Goal: Complete application form

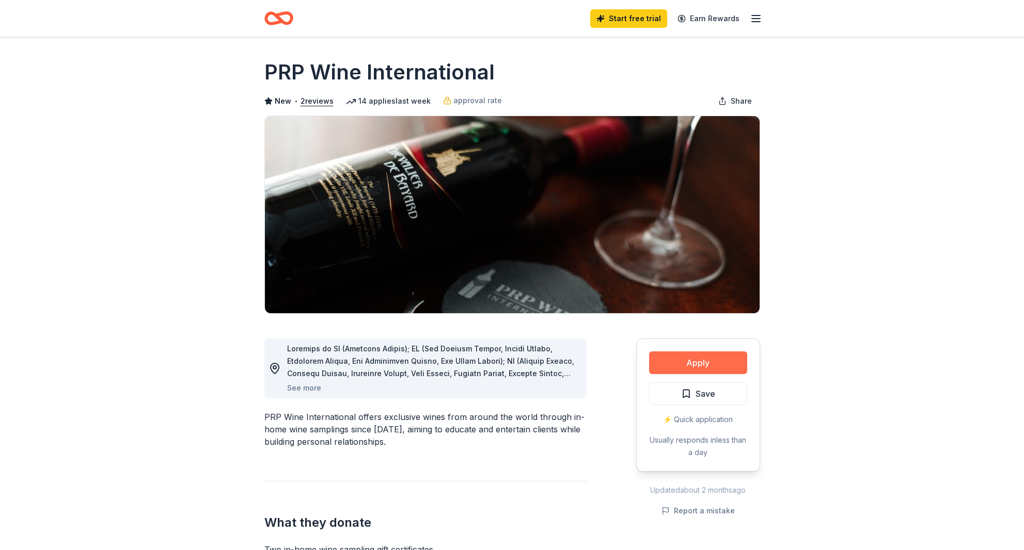
click at [695, 374] on button "Apply" at bounding box center [698, 363] width 98 height 23
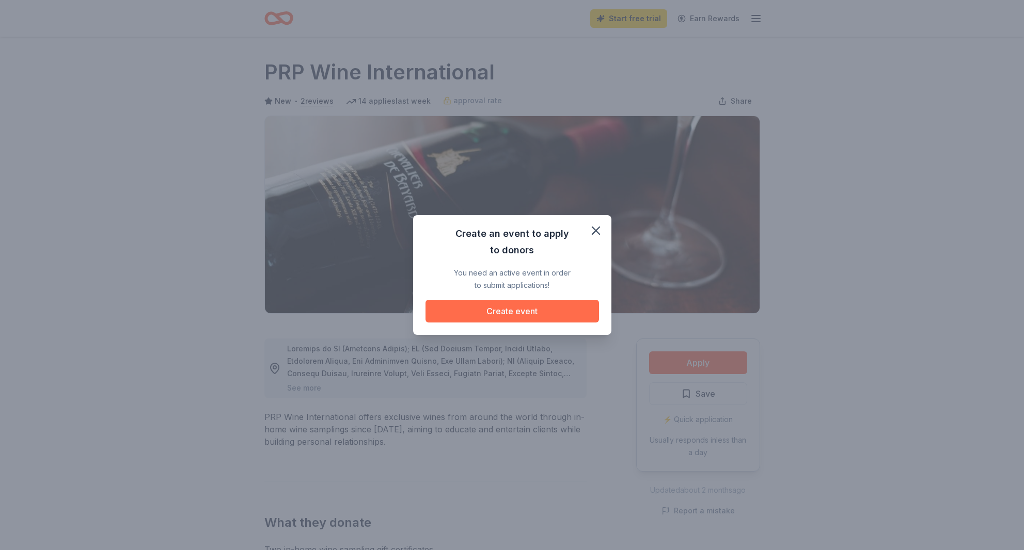
click at [505, 311] on button "Create event" at bounding box center [511, 311] width 173 height 23
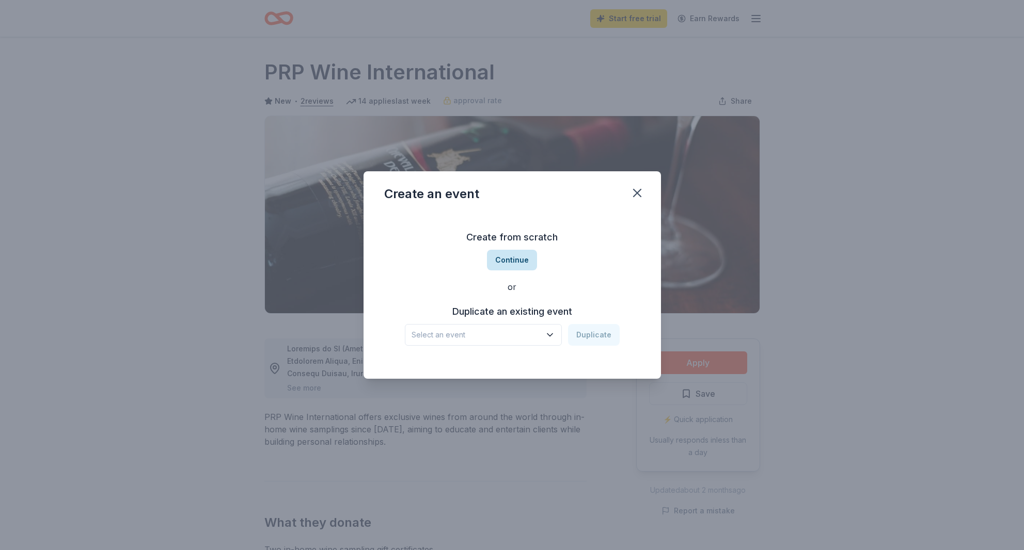
click at [508, 258] on button "Continue" at bounding box center [512, 260] width 50 height 21
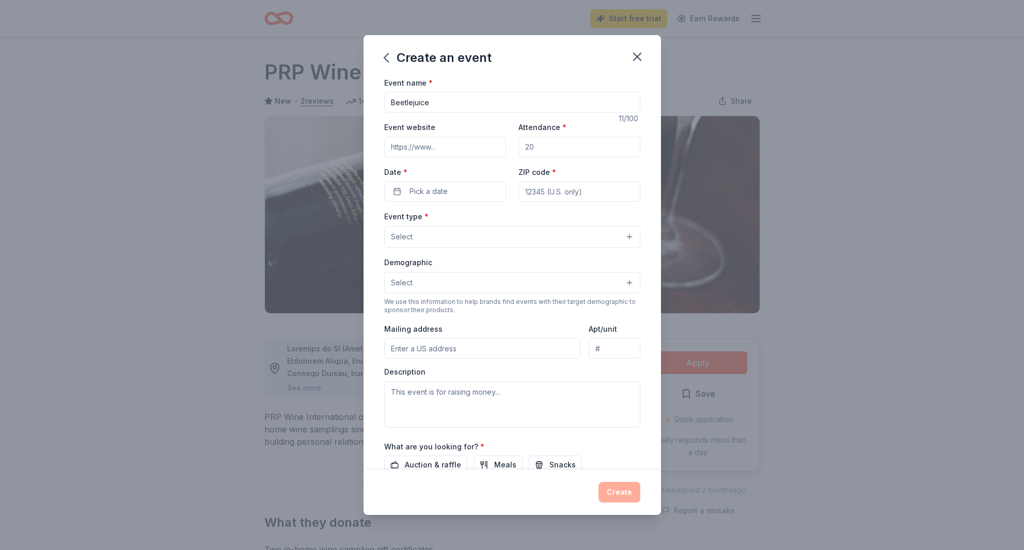
type input "Beetlejuice"
click at [439, 157] on input "Event website" at bounding box center [445, 147] width 122 height 21
type input "armswideopensd,com"
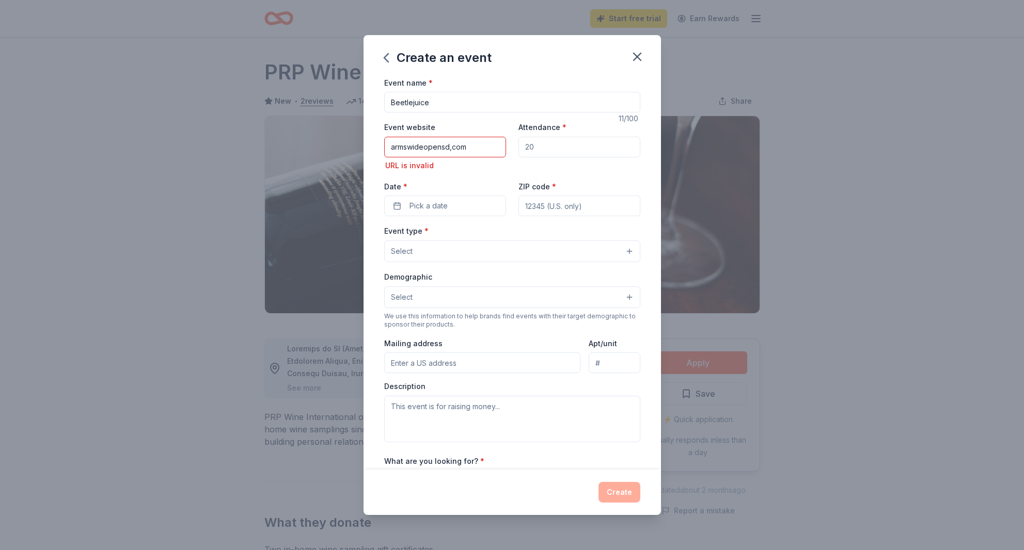
click at [541, 157] on input "Attendance *" at bounding box center [579, 147] width 122 height 21
type input "2600"
click at [581, 209] on div "ZIP code *" at bounding box center [579, 198] width 122 height 37
click at [579, 211] on div "ZIP code *" at bounding box center [579, 198] width 122 height 37
click at [566, 211] on div "ZIP code *" at bounding box center [579, 198] width 122 height 37
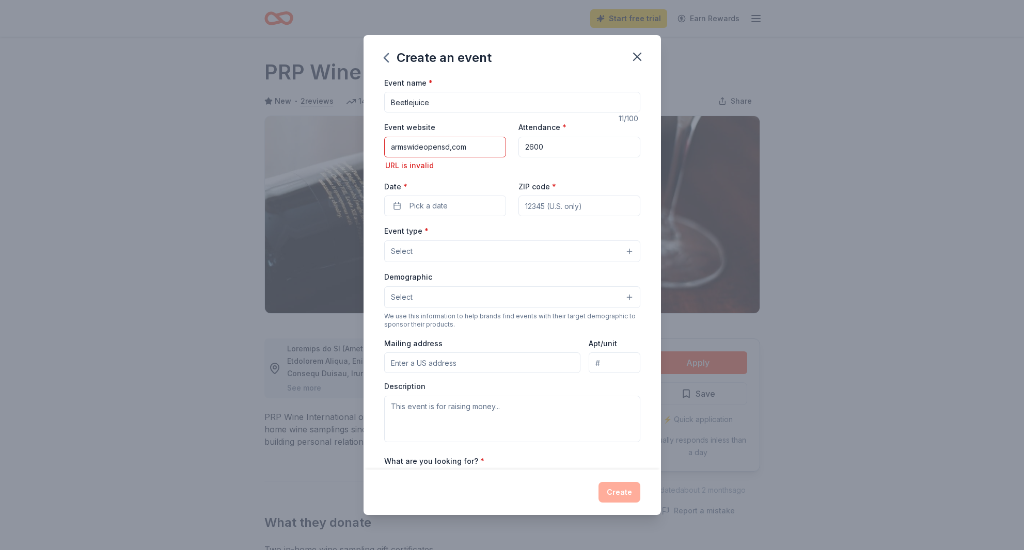
click at [541, 192] on label "ZIP code *" at bounding box center [537, 187] width 38 height 10
click at [541, 209] on input "ZIP code *" at bounding box center [579, 206] width 122 height 21
type input "92020"
click at [386, 216] on button "Pick a date" at bounding box center [445, 206] width 122 height 21
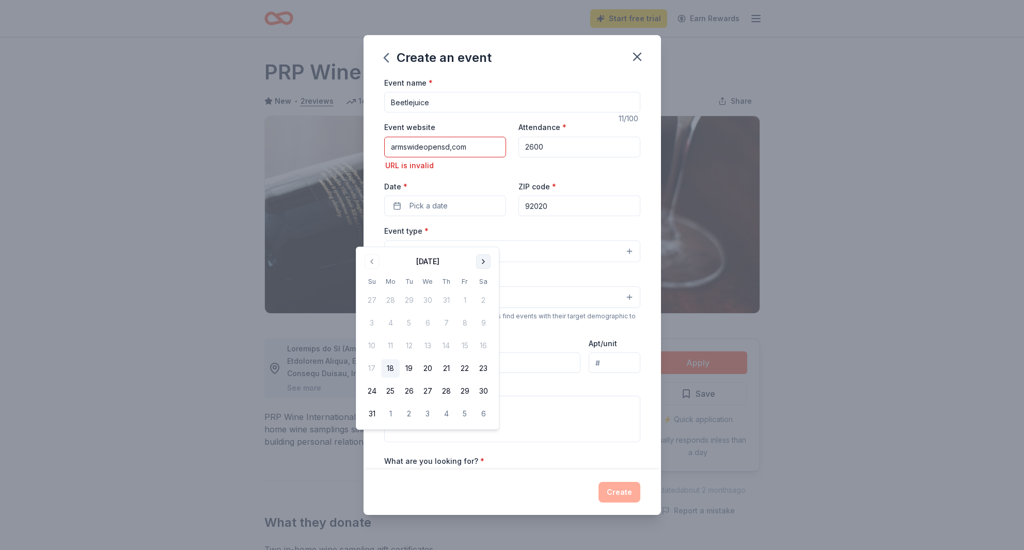
click at [490, 264] on button "Go to next month" at bounding box center [483, 262] width 14 height 14
click at [490, 265] on button "Go to next month" at bounding box center [483, 262] width 14 height 14
click at [474, 355] on button "17" at bounding box center [464, 346] width 19 height 19
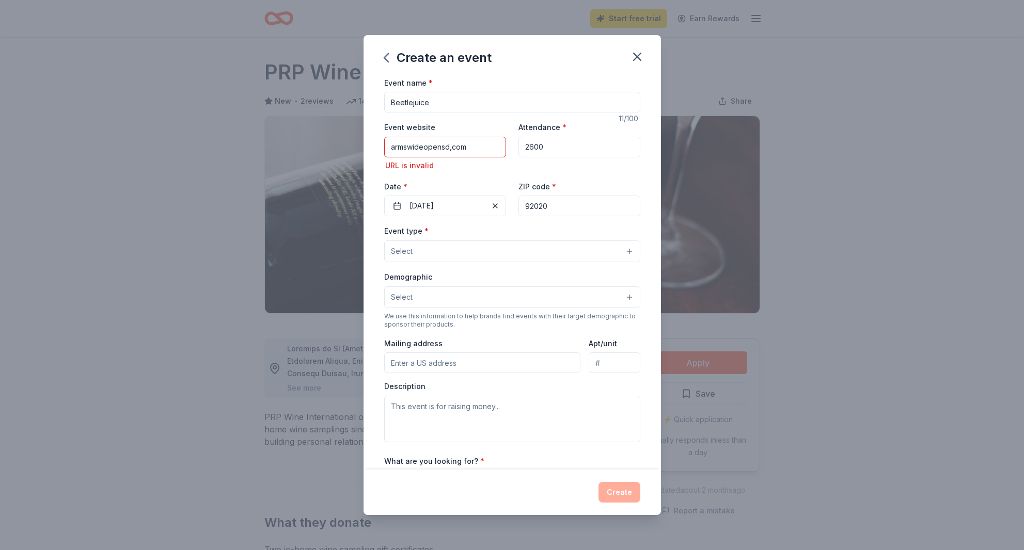
click at [640, 262] on button "Select" at bounding box center [512, 252] width 256 height 22
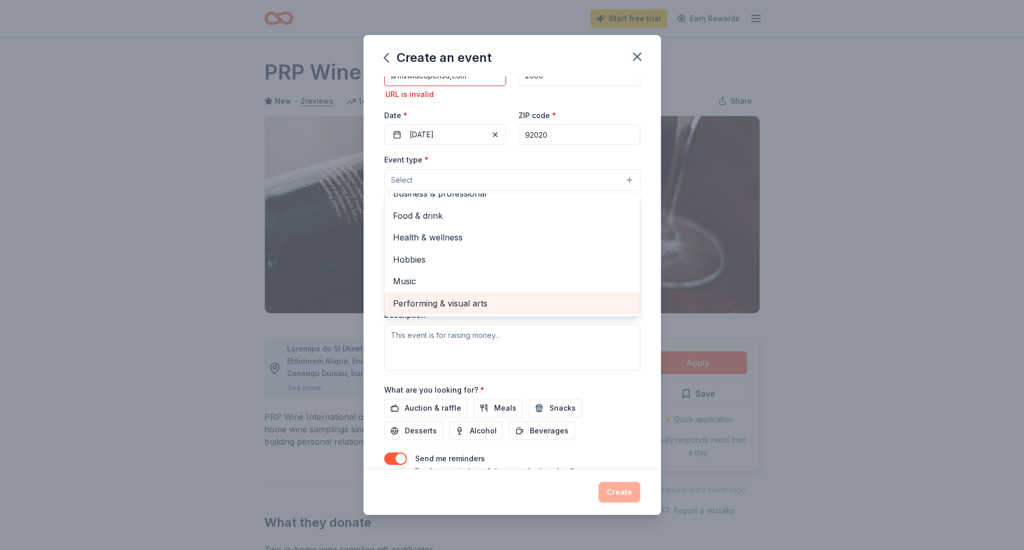
scroll to position [74, 0]
click at [474, 307] on span "Performing & visual arts" at bounding box center [512, 300] width 239 height 13
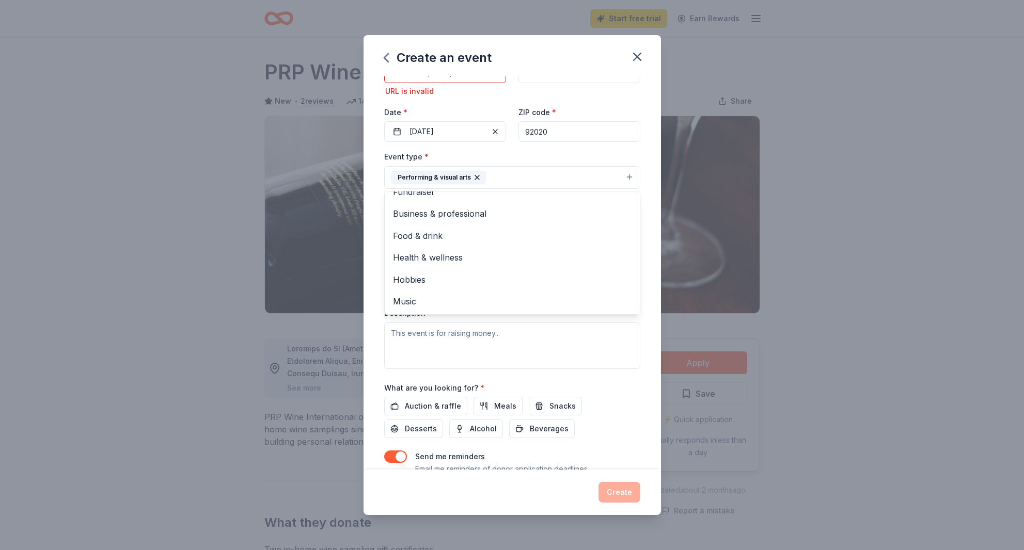
click at [514, 369] on div "Event type * Performing & visual arts Fundraiser Business & professional Food &…" at bounding box center [512, 259] width 256 height 218
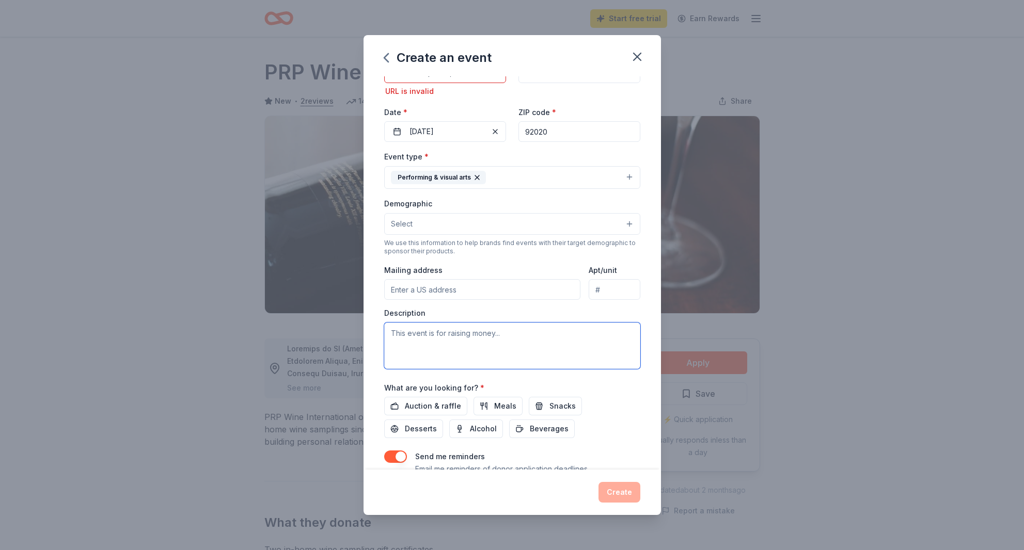
drag, startPoint x: 376, startPoint y: 406, endPoint x: 505, endPoint y: 407, distance: 128.6
click at [490, 369] on textarea at bounding box center [512, 346] width 256 height 46
drag, startPoint x: 510, startPoint y: 408, endPoint x: 543, endPoint y: 408, distance: 32.5
click at [518, 369] on textarea at bounding box center [512, 346] width 256 height 46
drag, startPoint x: 376, startPoint y: 405, endPoint x: 510, endPoint y: 415, distance: 134.1
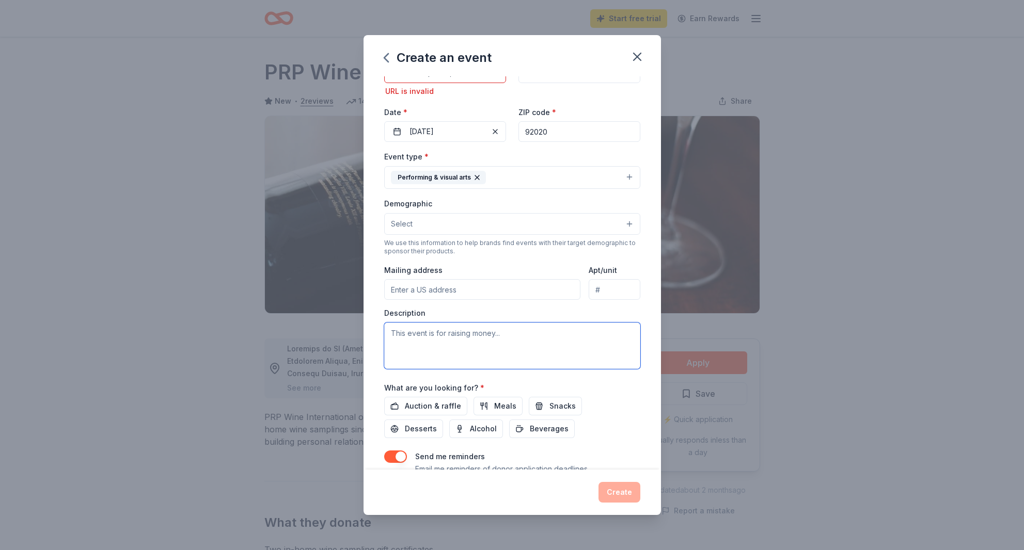
click at [527, 369] on textarea at bounding box center [512, 346] width 256 height 46
drag, startPoint x: 511, startPoint y: 413, endPoint x: 530, endPoint y: 414, distance: 18.6
click at [511, 369] on textarea at bounding box center [512, 346] width 256 height 46
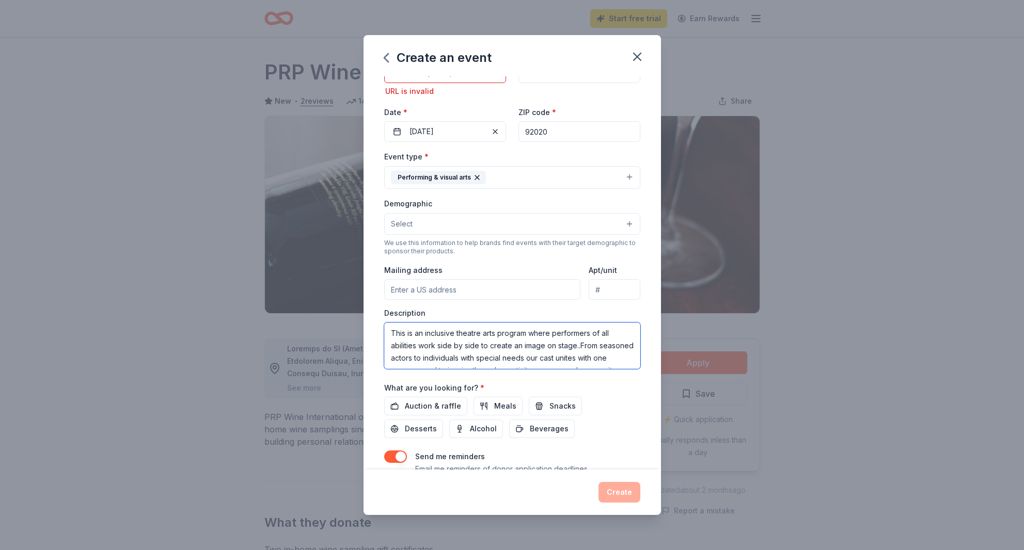
scroll to position [0, 0]
type textarea "This is an inclusive theatre arts program where performers of all abilities wor…"
click at [392, 300] on input "Mailing address" at bounding box center [482, 289] width 197 height 21
type input "237 East Main Street, El Cajon, CA, 92020"
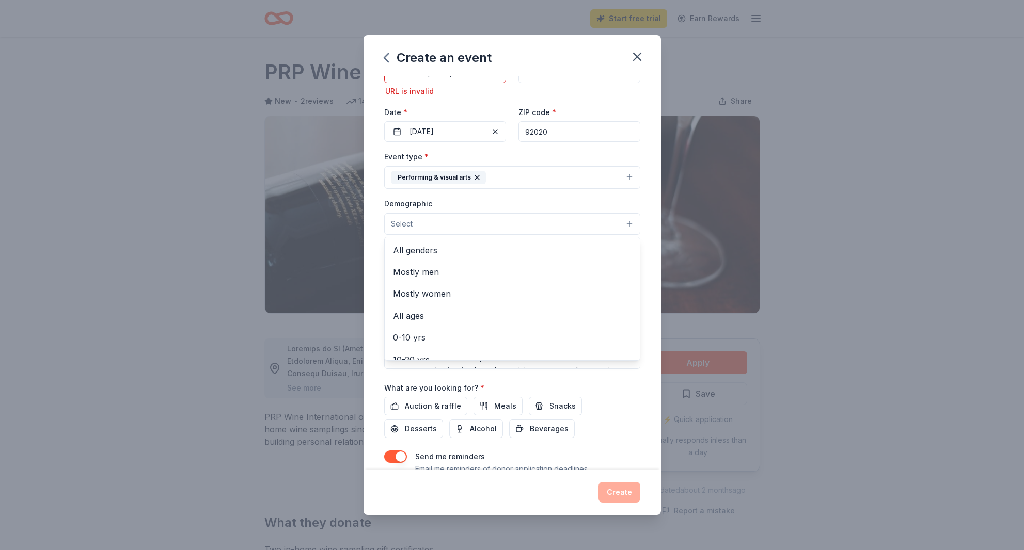
click at [401, 230] on span "Select" at bounding box center [402, 224] width 22 height 12
click at [419, 257] on span "All genders" at bounding box center [512, 250] width 239 height 13
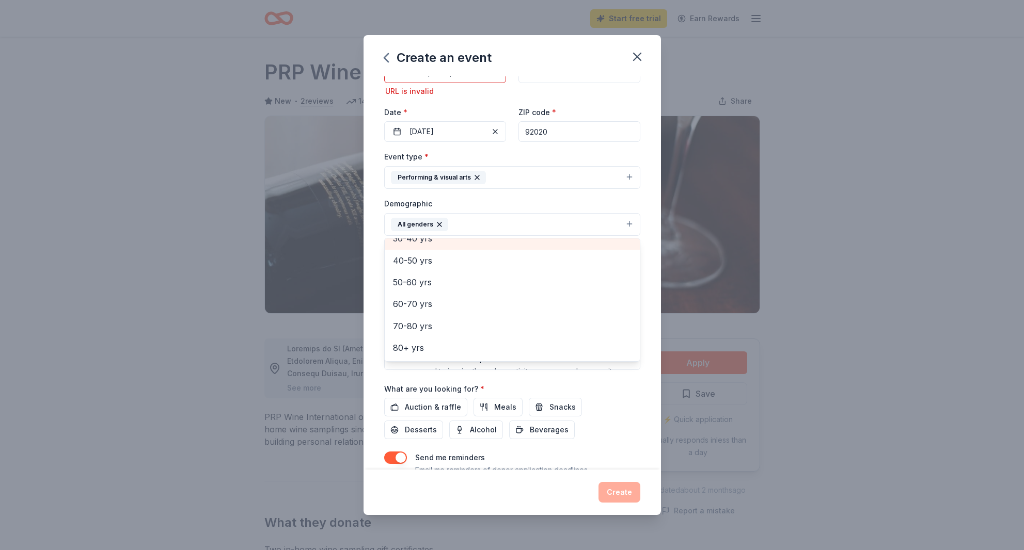
scroll to position [182, 0]
click at [542, 486] on div "Create an event Event name * Beetlejuice 11 /100 Event website armswideopensd,c…" at bounding box center [511, 275] width 297 height 481
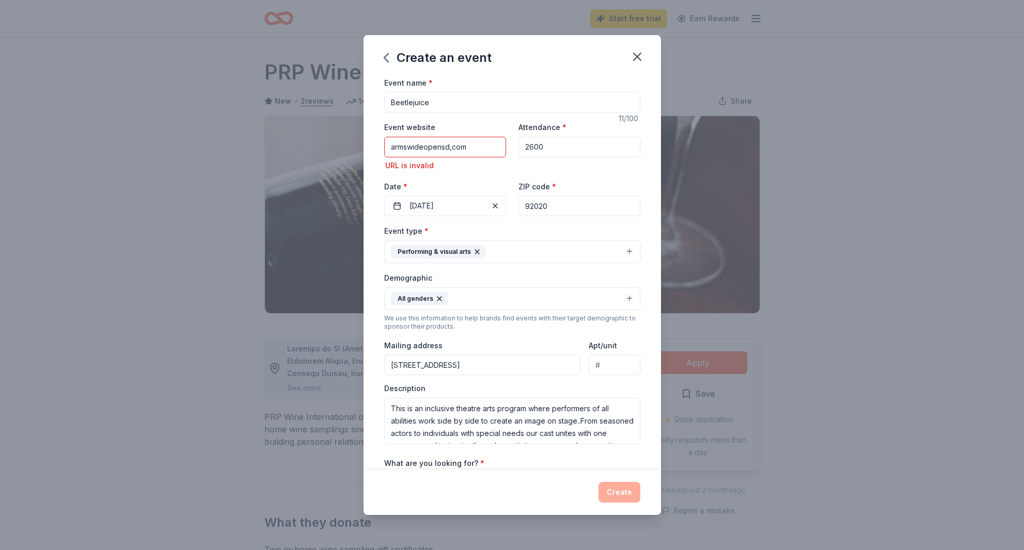
scroll to position [0, 0]
click at [384, 157] on input "armswideopensd,com" at bounding box center [445, 147] width 122 height 21
click at [470, 172] on div "URL is invalid" at bounding box center [445, 166] width 122 height 12
click at [478, 157] on input "www.armswideopensd,com" at bounding box center [445, 147] width 122 height 21
type input "www.armswideopensd.com"
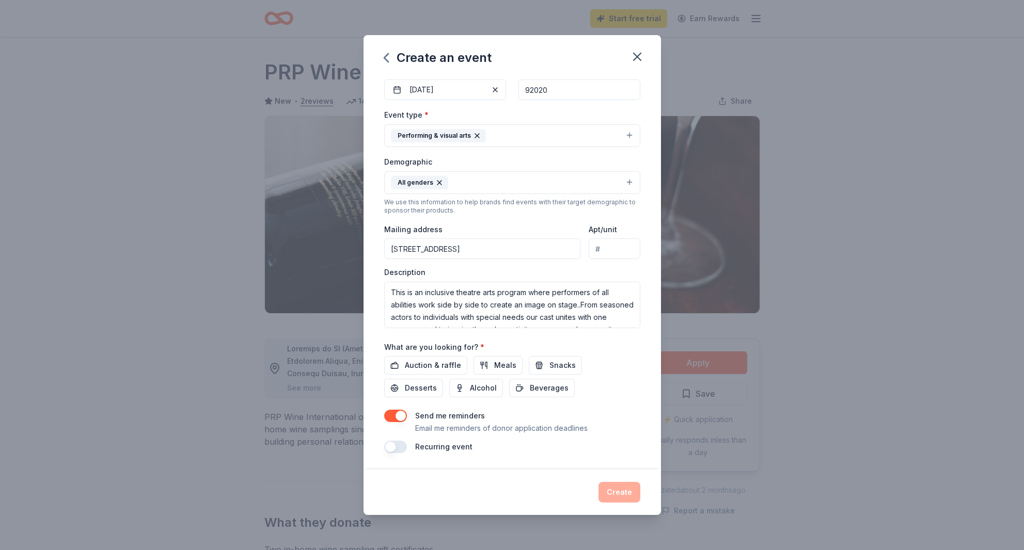
scroll to position [225, 0]
click at [450, 359] on span "Auction & raffle" at bounding box center [433, 365] width 56 height 12
click at [634, 487] on button "Create" at bounding box center [619, 492] width 42 height 21
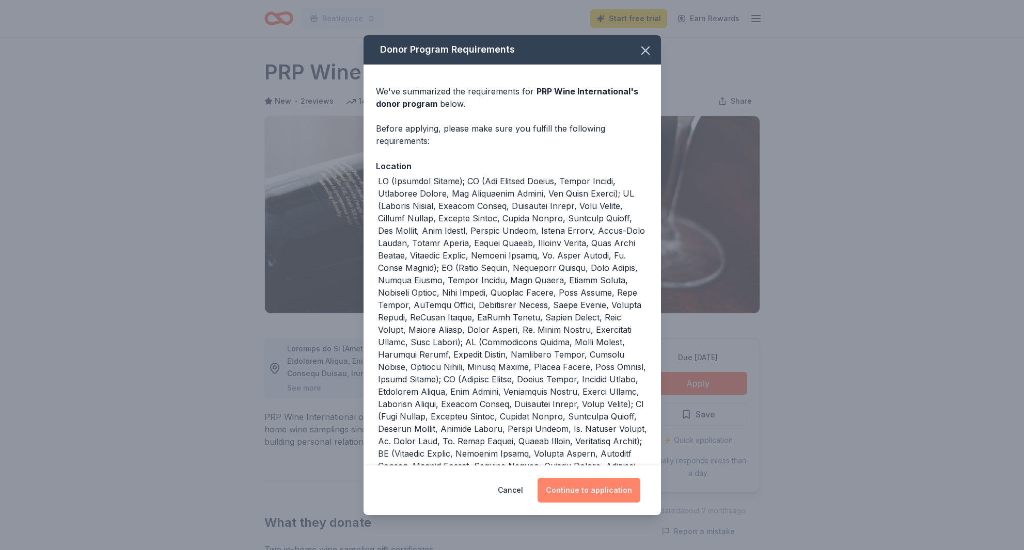
click at [597, 484] on button "Continue to application" at bounding box center [588, 490] width 103 height 25
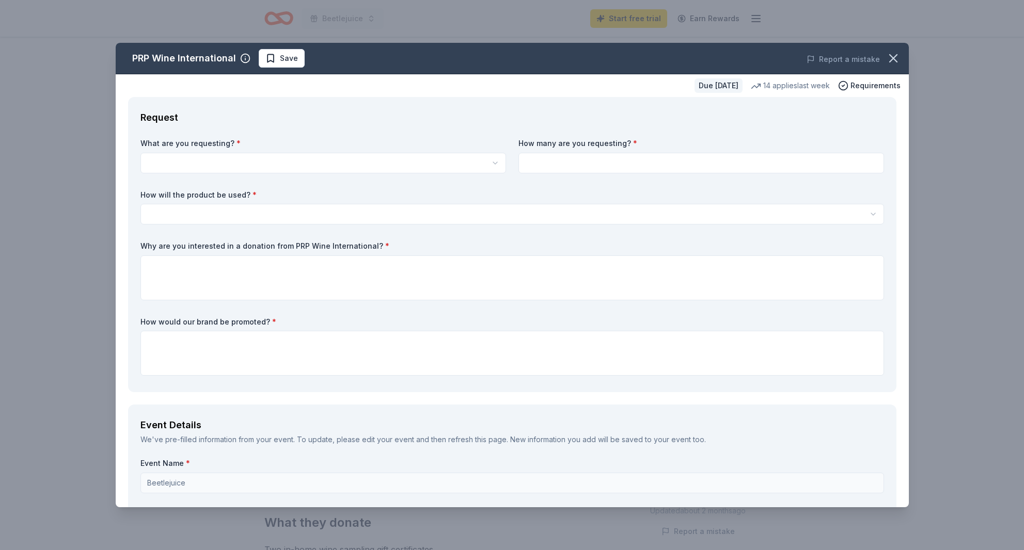
drag, startPoint x: 478, startPoint y: 59, endPoint x: 474, endPoint y: 136, distance: 77.5
click at [475, 168] on div "PRP Wine International Save Report a mistake Due in 53 days 14 applies last wee…" at bounding box center [512, 275] width 793 height 465
click at [166, 181] on html "Beetlejuice Start free trial Earn Rewards Due in 53 days Share PRP Wine Interna…" at bounding box center [512, 275] width 1024 height 550
select select "Two in-home wine sampling gift certificates"
click at [558, 173] on input at bounding box center [701, 163] width 366 height 21
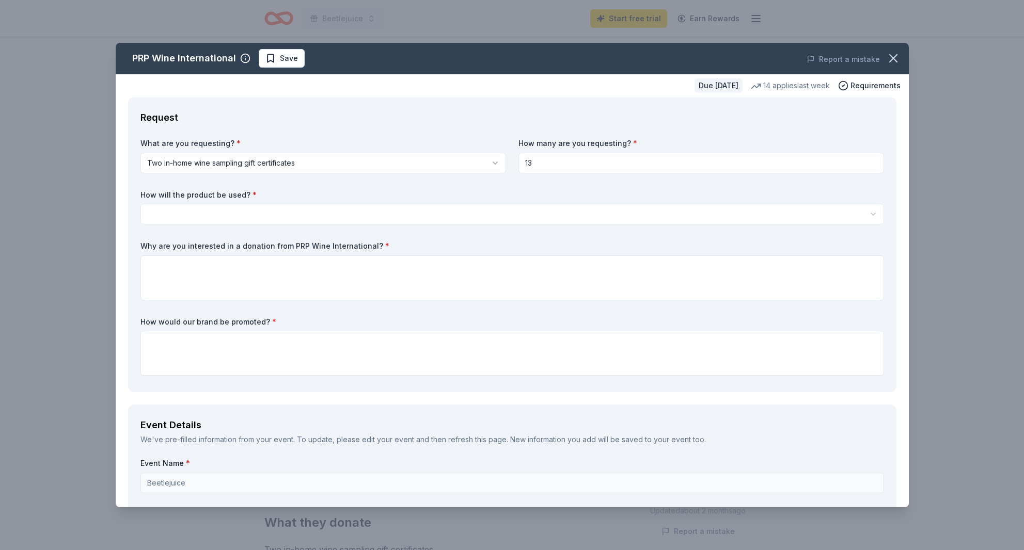
type input "13"
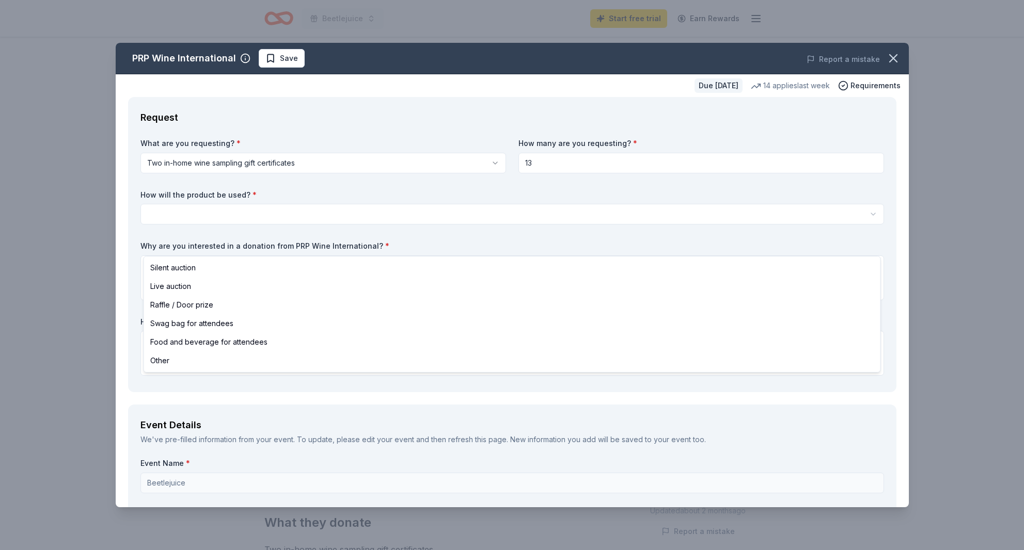
click at [169, 238] on html "Beetlejuice Start free trial Earn Rewards Due in 53 days Share PRP Wine Interna…" at bounding box center [512, 275] width 1024 height 550
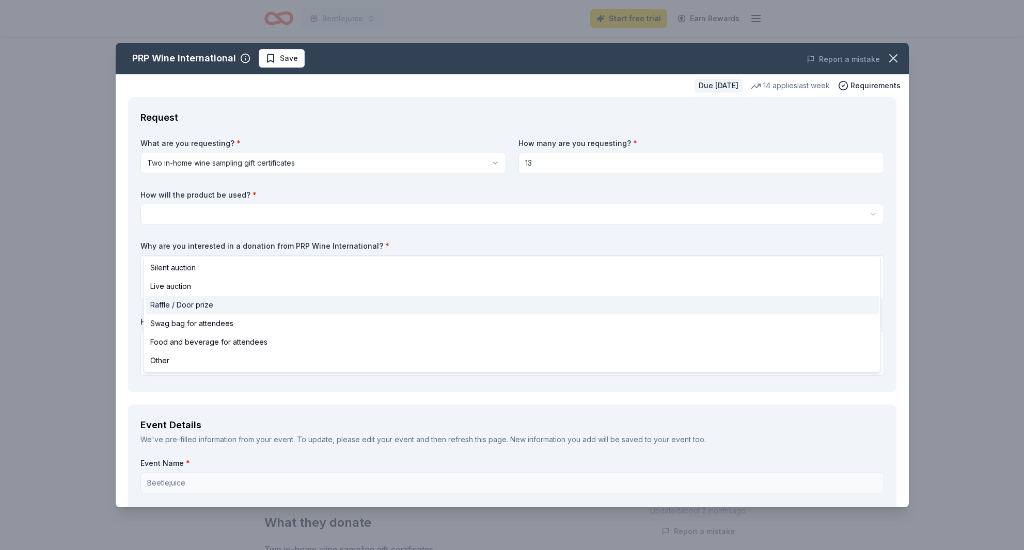
select select "raffleDoorPrize"
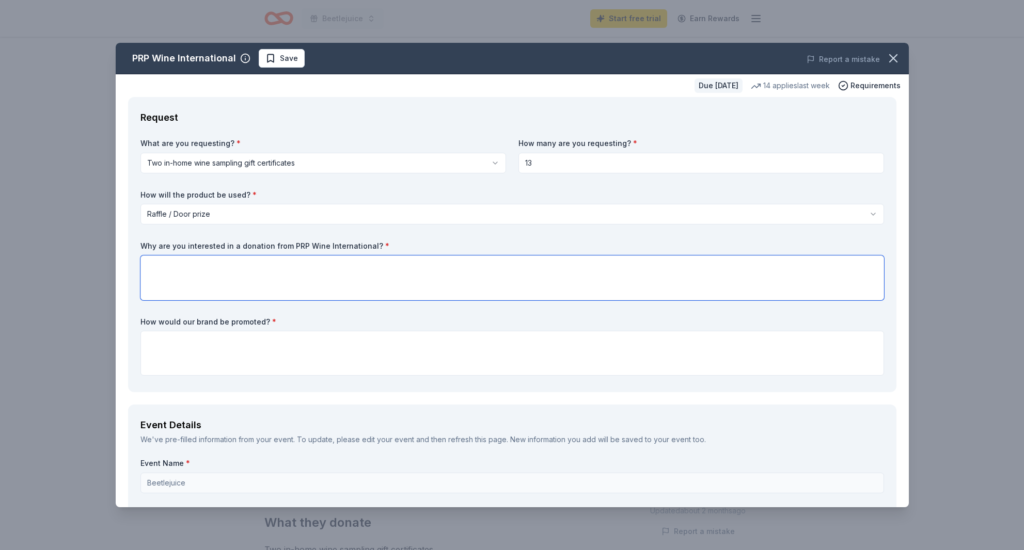
click at [169, 300] on textarea at bounding box center [511, 278] width 743 height 45
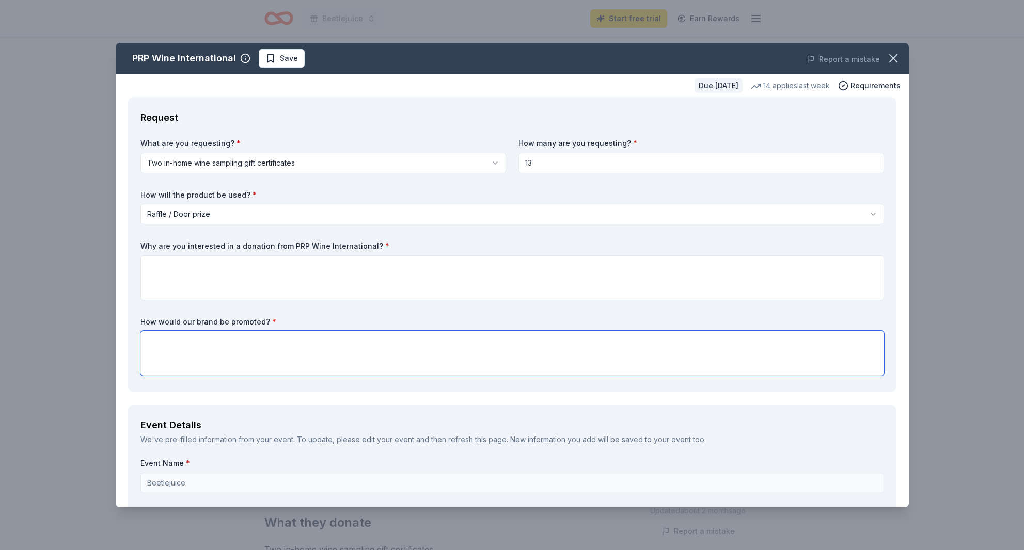
click at [161, 376] on textarea at bounding box center [511, 353] width 743 height 45
type textarea "Everyone will see you as a donor in all of our programs"
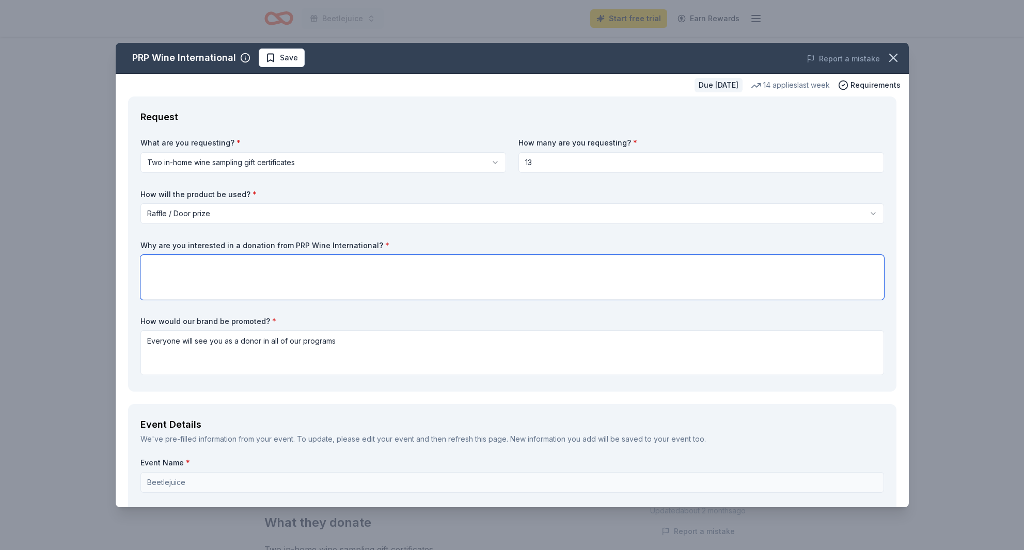
click at [173, 300] on textarea at bounding box center [511, 277] width 743 height 45
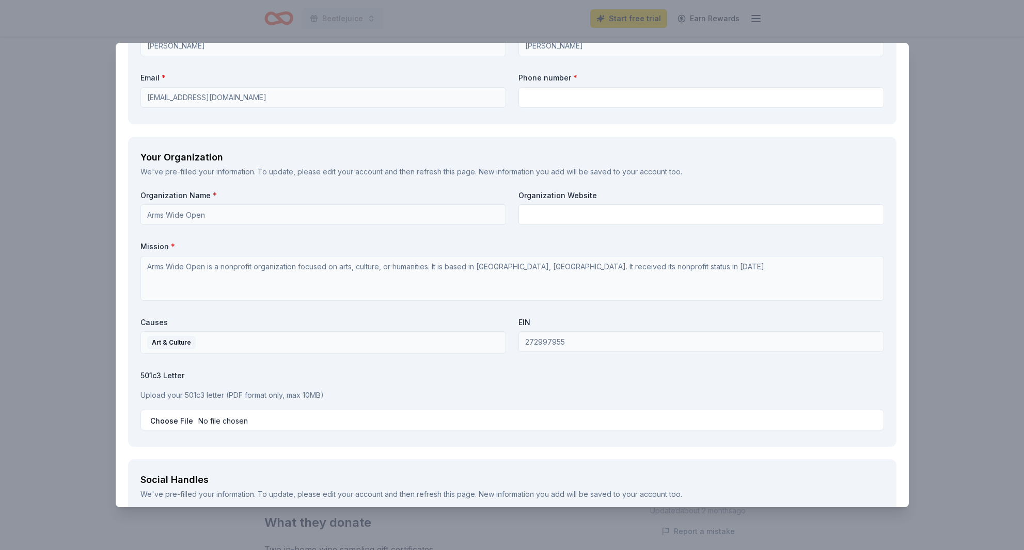
scroll to position [825, 0]
type textarea "Your product is appealing to our clients"
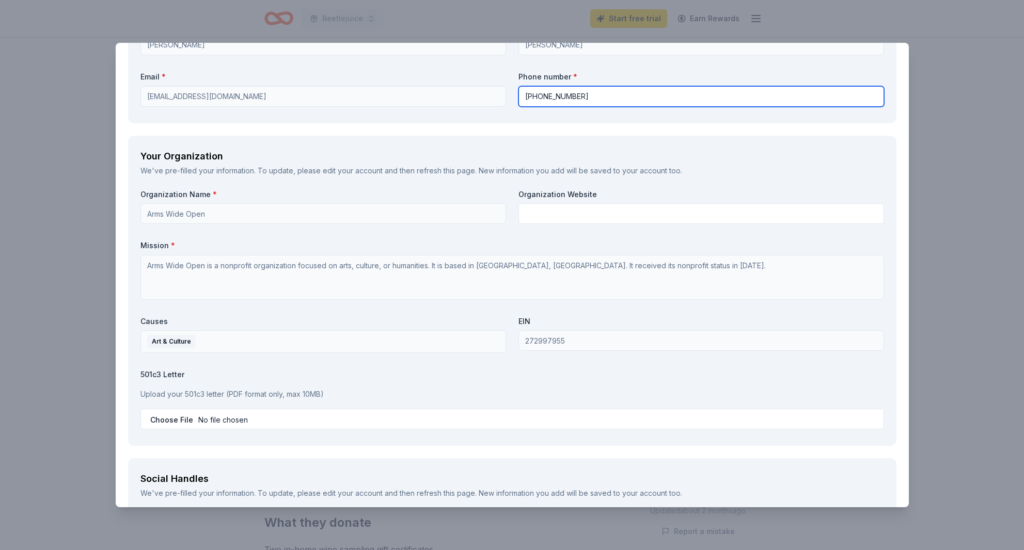
type input "619-579-6197"
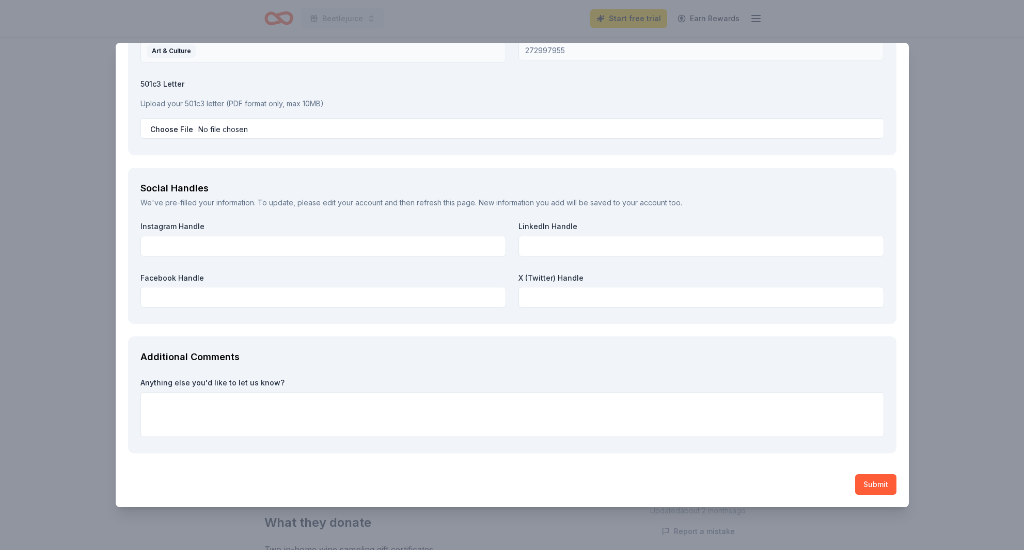
scroll to position [1350, 0]
type input "www.armswideopensd.com"
click at [876, 481] on button "Submit" at bounding box center [875, 484] width 41 height 21
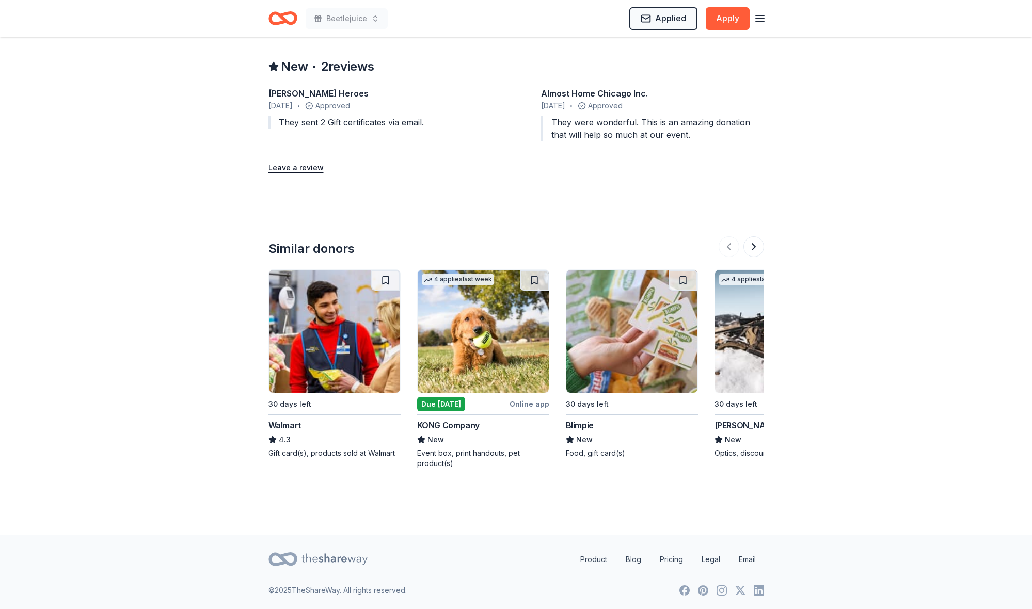
scroll to position [1210, 0]
click at [288, 419] on div "Walmart" at bounding box center [284, 425] width 33 height 12
click at [609, 398] on div "30 days left" at bounding box center [587, 404] width 43 height 12
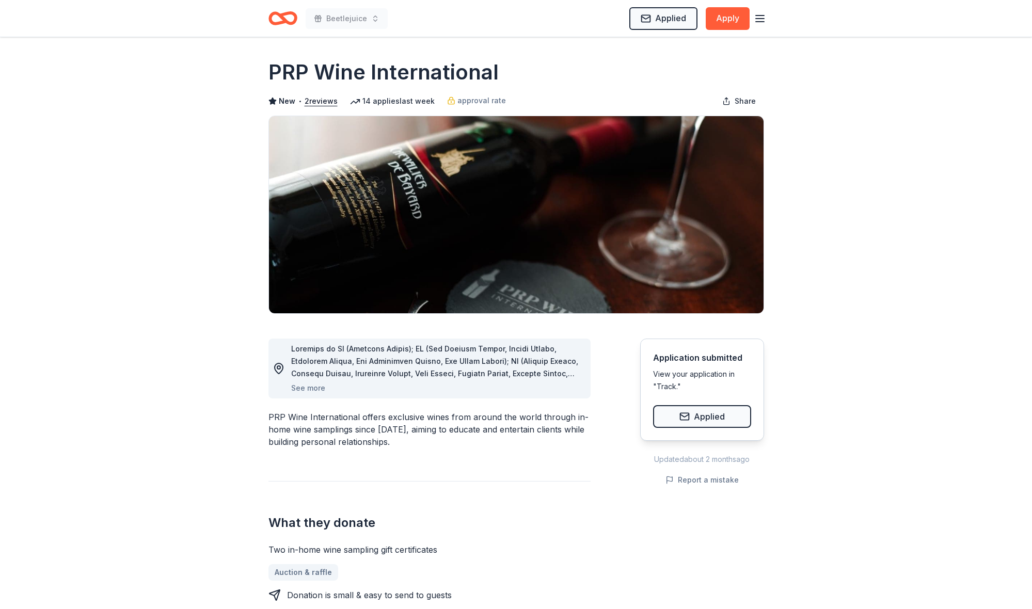
scroll to position [0, 0]
click at [757, 19] on line "button" at bounding box center [760, 19] width 8 height 0
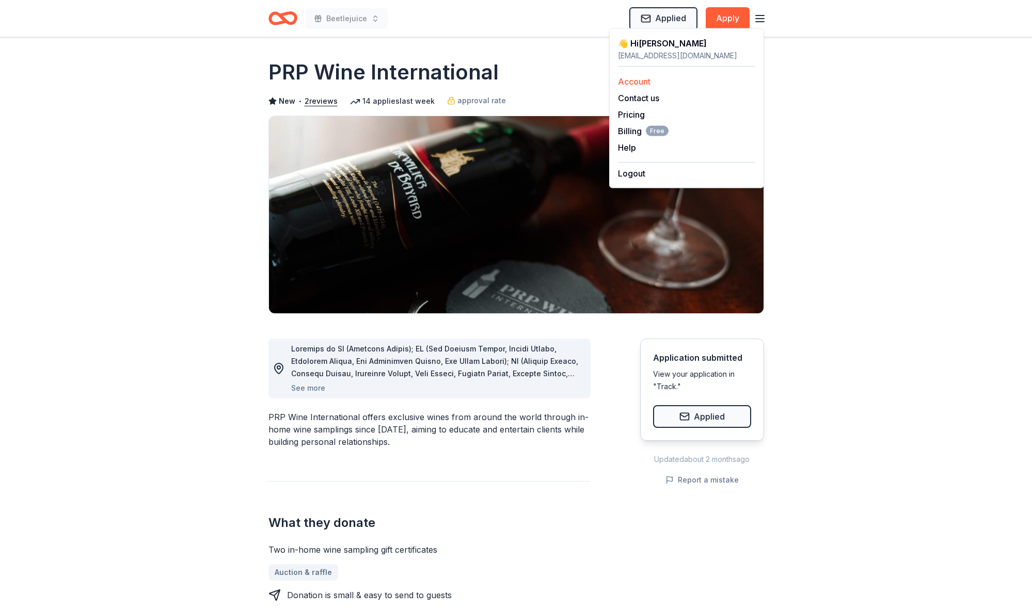
click at [649, 87] on link "Account" at bounding box center [634, 81] width 33 height 10
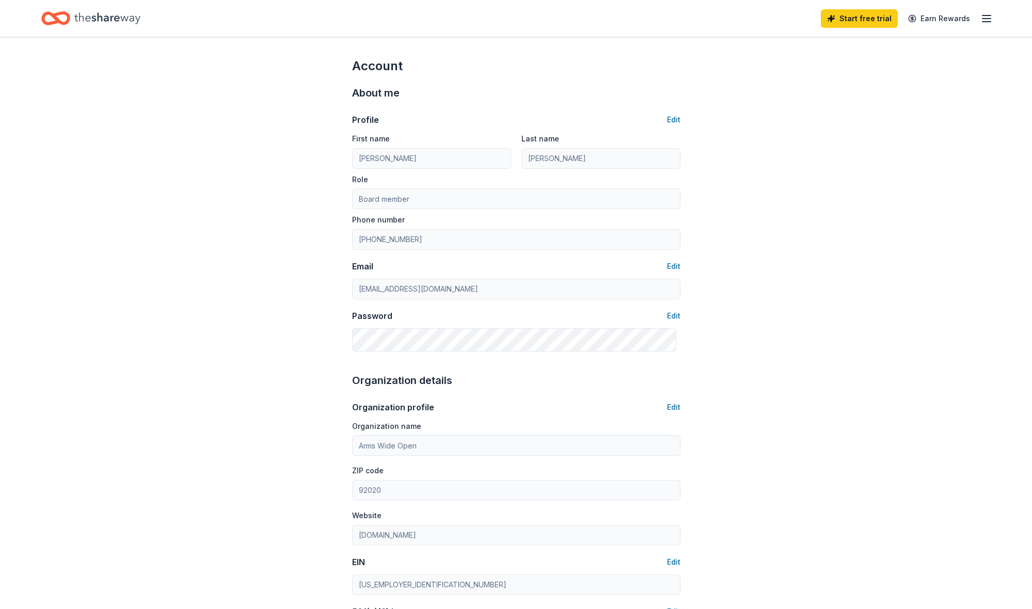
click at [652, 91] on div "About me Profile Edit First name Teresa Last name Wignall Role Board member Pho…" at bounding box center [516, 218] width 328 height 288
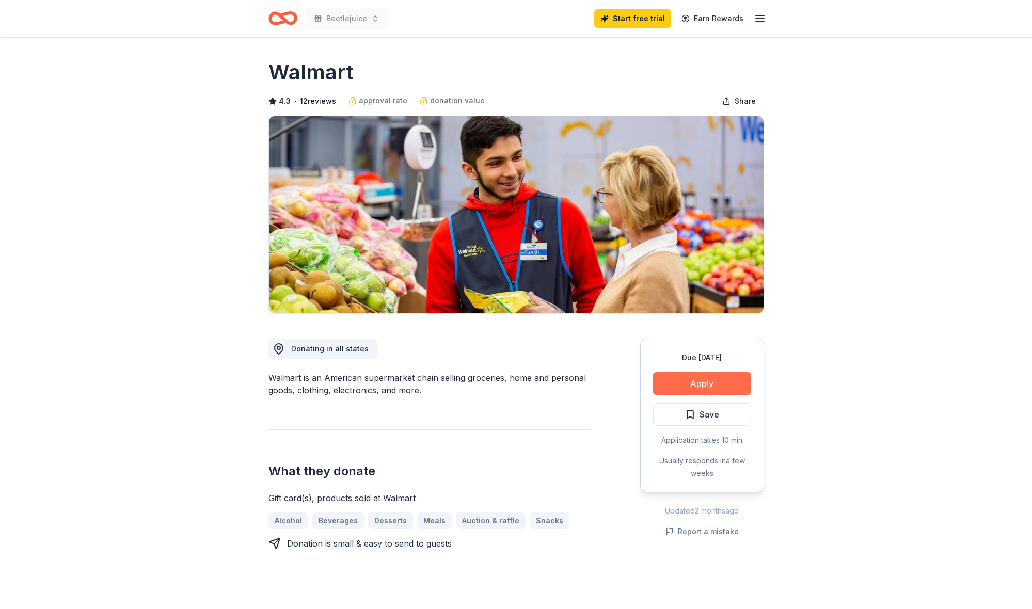
click at [702, 395] on button "Apply" at bounding box center [702, 383] width 98 height 23
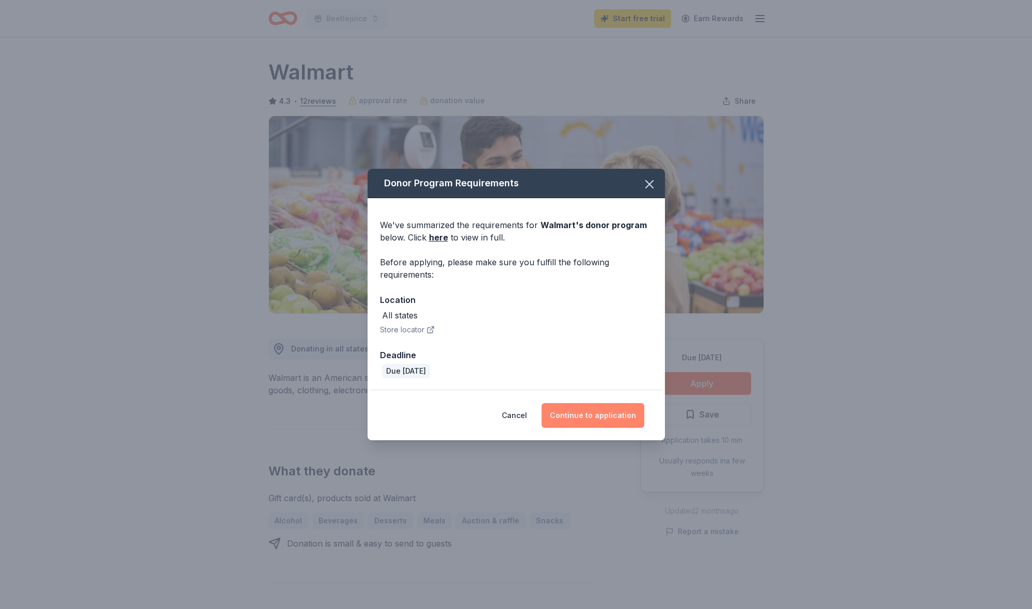
click at [602, 428] on button "Continue to application" at bounding box center [593, 415] width 103 height 25
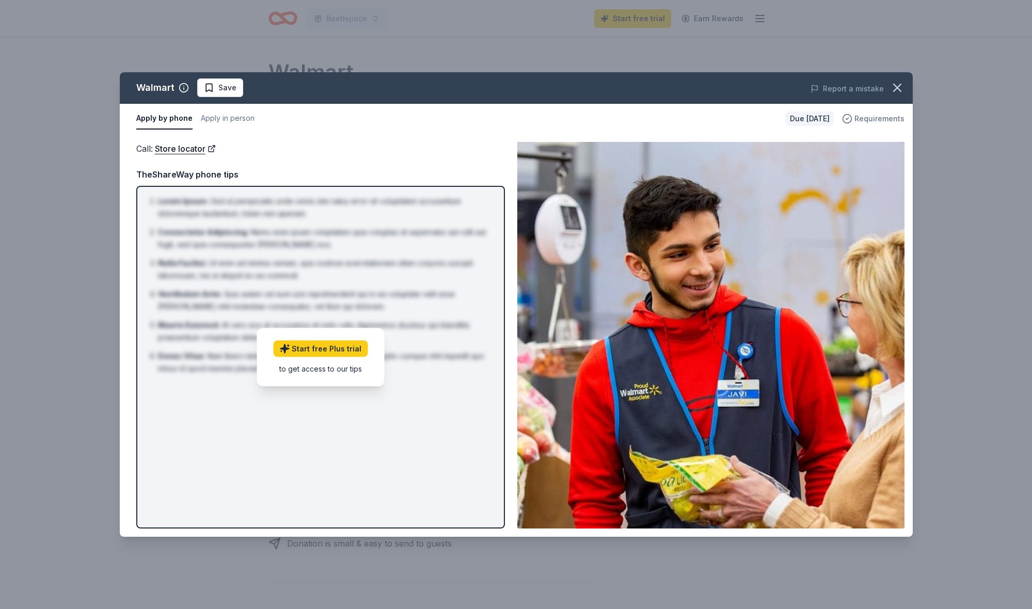
click at [870, 125] on span "Requirements" at bounding box center [879, 119] width 50 height 12
click at [351, 355] on link "Start free Plus trial" at bounding box center [320, 348] width 94 height 17
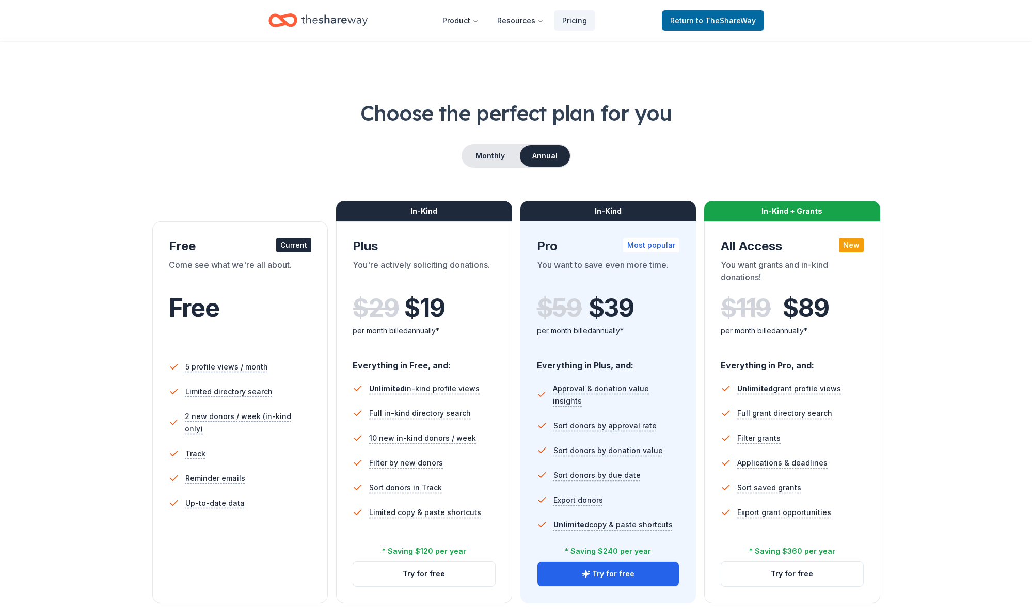
click at [296, 252] on div "Current" at bounding box center [293, 245] width 35 height 14
click at [288, 252] on div "Current" at bounding box center [293, 245] width 35 height 14
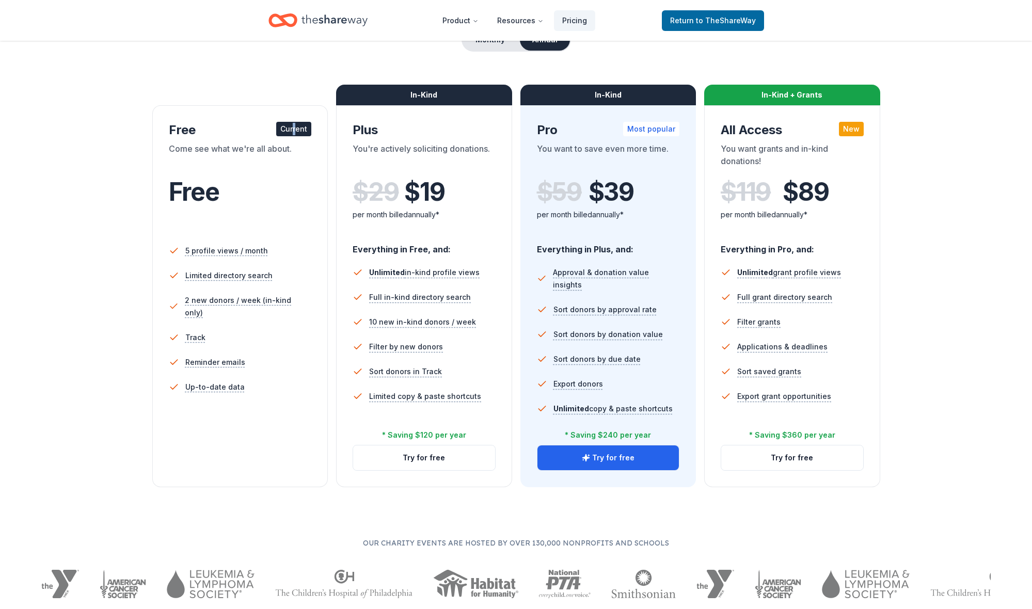
scroll to position [109, 0]
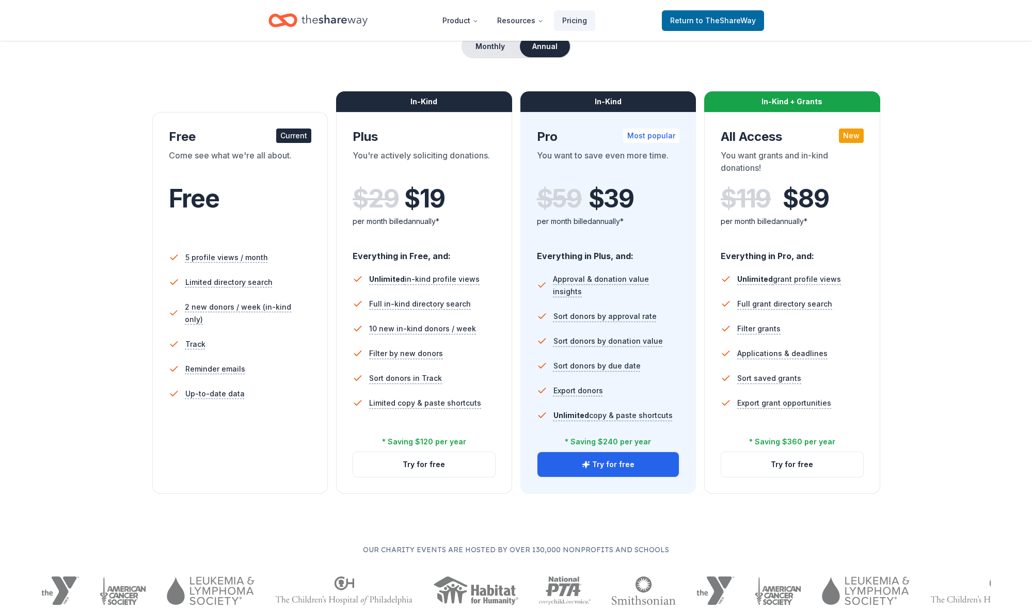
click at [276, 143] on div "Current" at bounding box center [293, 136] width 35 height 14
click at [291, 143] on div "Current" at bounding box center [293, 136] width 35 height 14
click at [558, 57] on button "Annual" at bounding box center [545, 47] width 50 height 22
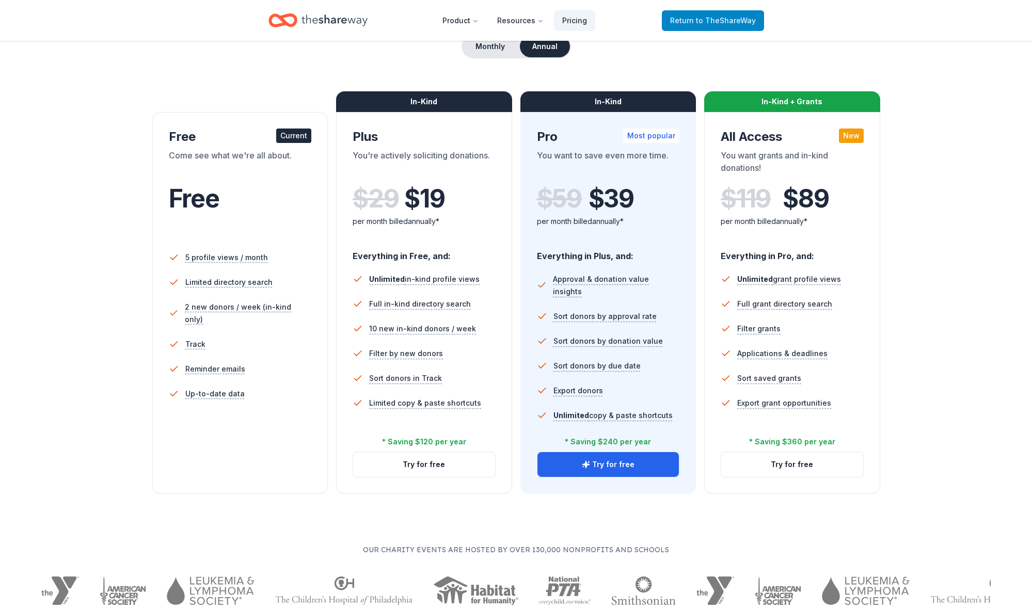
click at [728, 23] on span "to TheShareWay" at bounding box center [726, 20] width 60 height 9
click at [728, 22] on span "to TheShareWay" at bounding box center [726, 20] width 60 height 9
click at [728, 21] on span "to TheShareWay" at bounding box center [726, 20] width 60 height 9
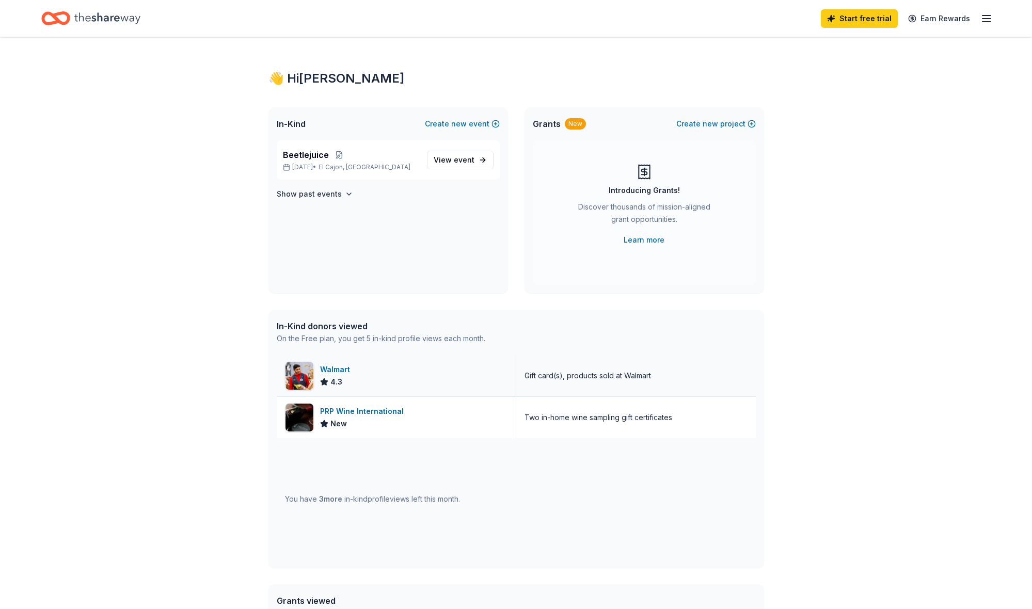
click at [311, 390] on img at bounding box center [299, 376] width 28 height 28
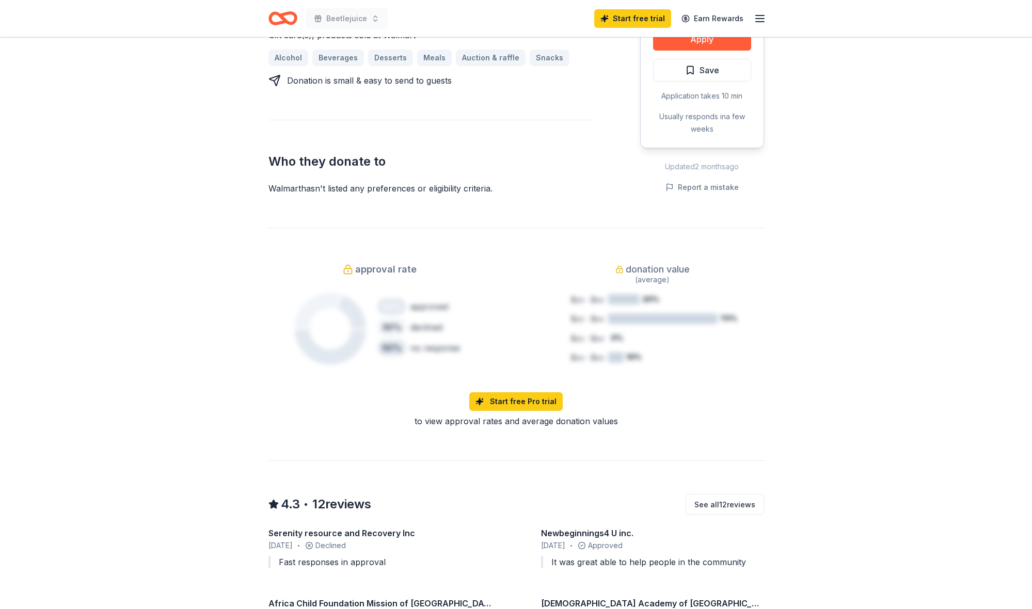
scroll to position [465, 0]
click at [691, 49] on button "Apply" at bounding box center [702, 37] width 98 height 23
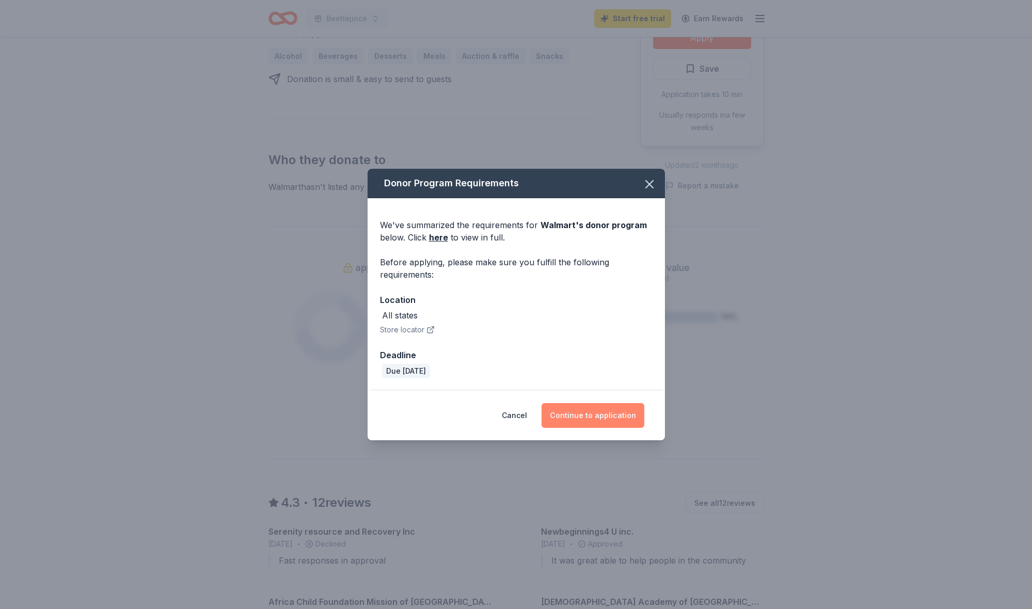
click at [611, 428] on button "Continue to application" at bounding box center [593, 415] width 103 height 25
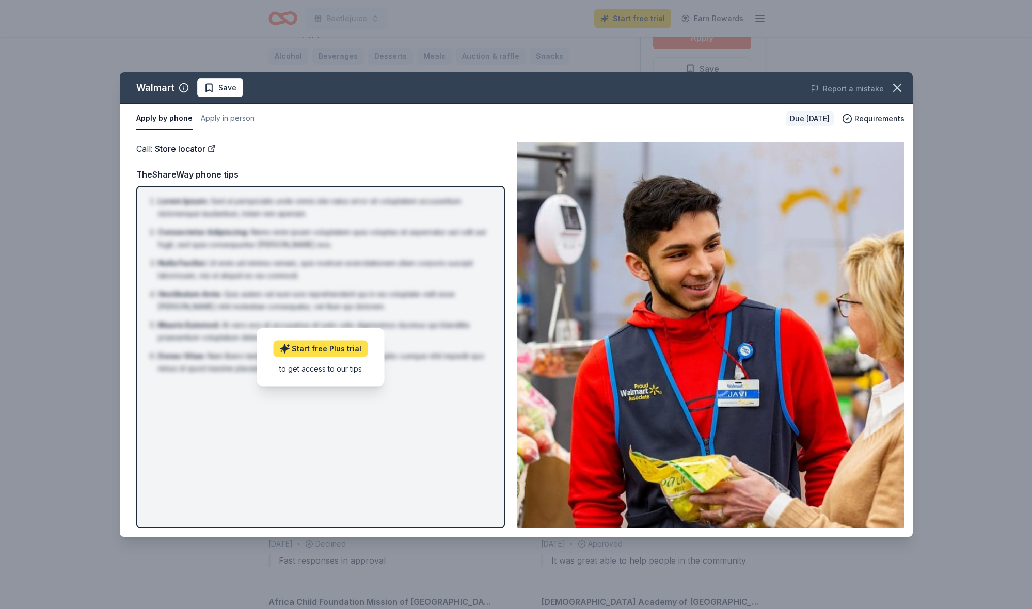
click at [338, 357] on link "Start free Plus trial" at bounding box center [320, 348] width 94 height 17
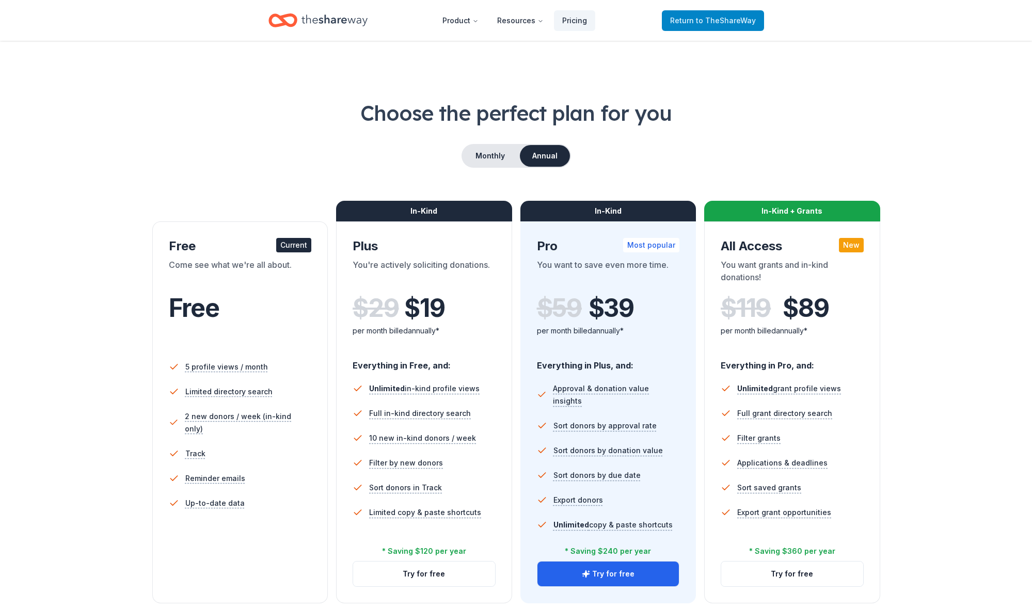
click at [726, 22] on span "to TheShareWay" at bounding box center [726, 20] width 60 height 9
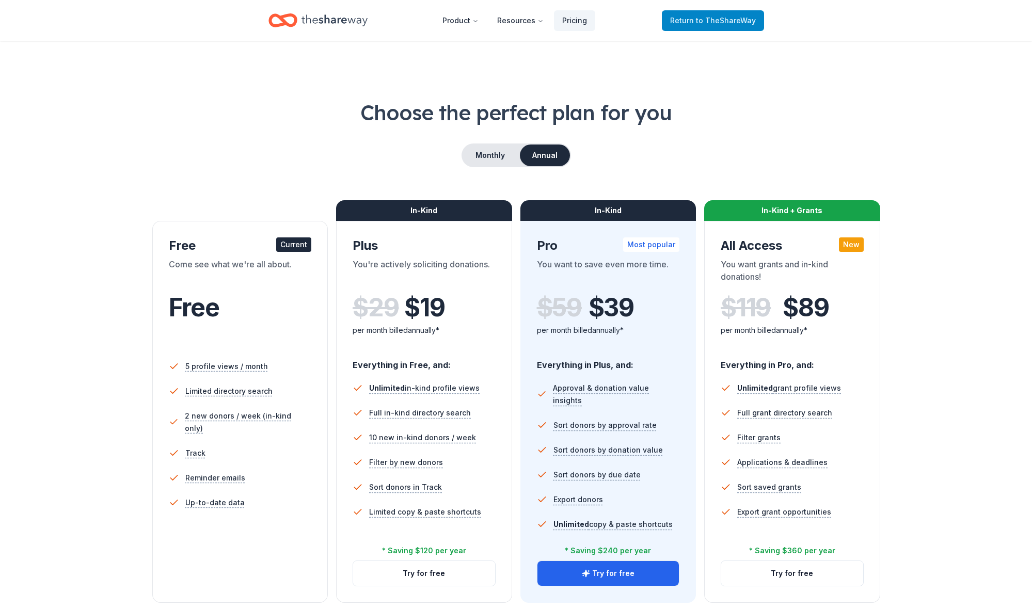
click at [726, 22] on span "to TheShareWay" at bounding box center [726, 20] width 60 height 9
click at [727, 22] on span "to TheShareWay" at bounding box center [726, 20] width 60 height 9
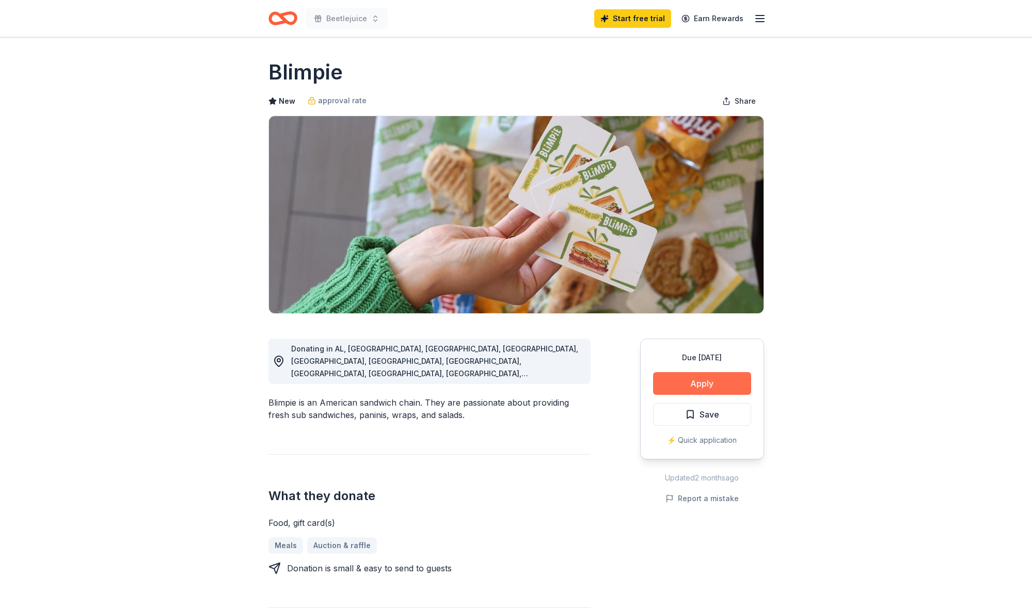
click at [693, 395] on button "Apply" at bounding box center [702, 383] width 98 height 23
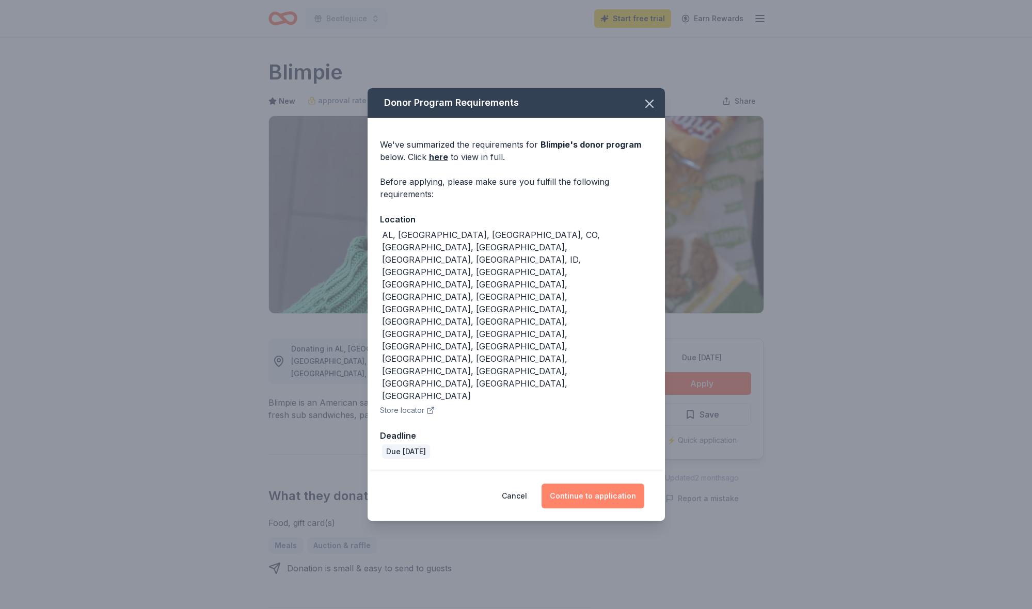
click at [586, 484] on button "Continue to application" at bounding box center [593, 496] width 103 height 25
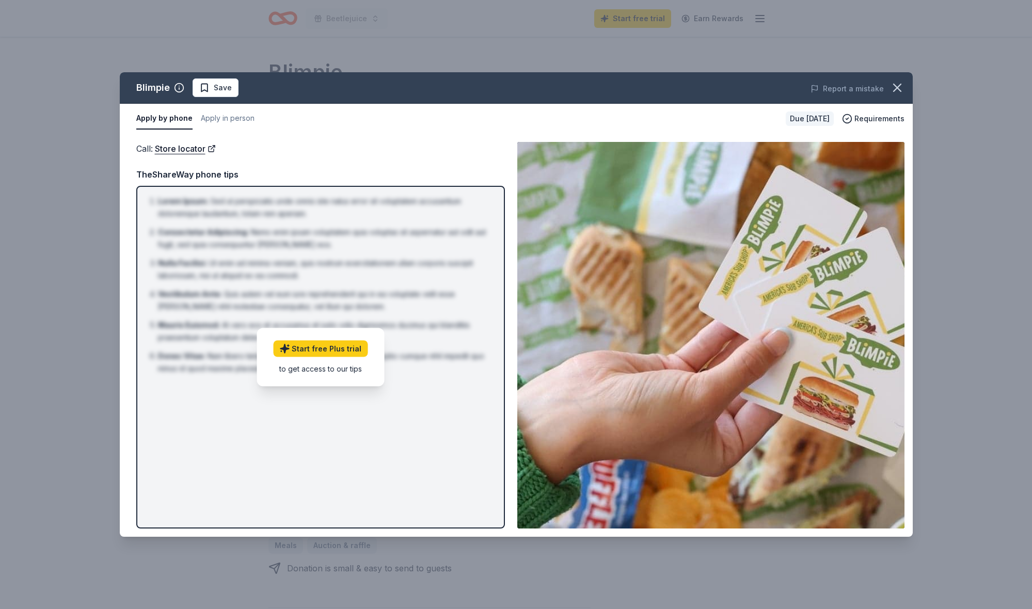
click at [321, 374] on div "to get access to our tips" at bounding box center [320, 368] width 94 height 11
click at [876, 125] on span "Requirements" at bounding box center [879, 119] width 50 height 12
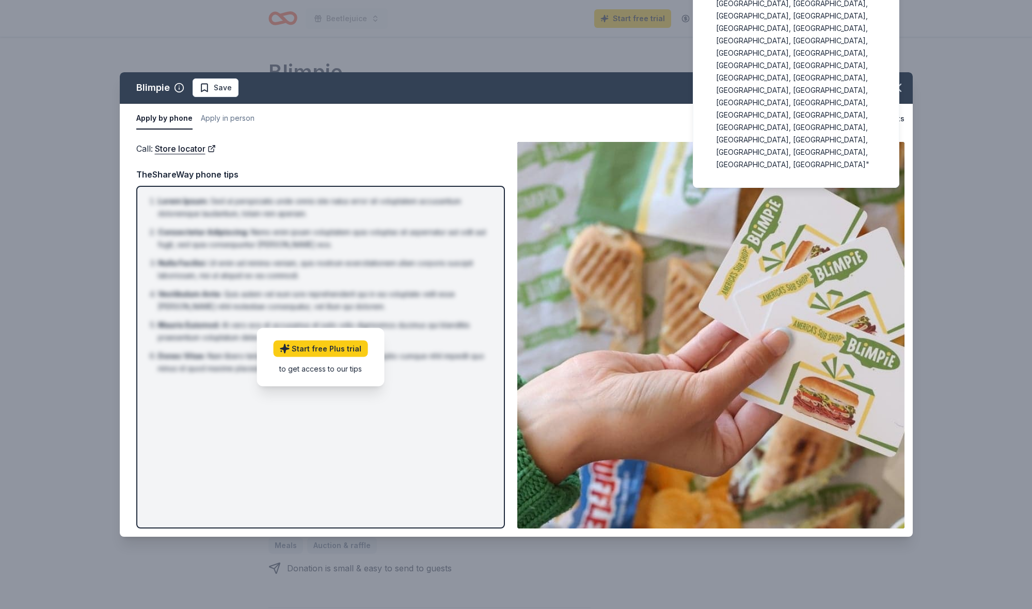
click at [295, 155] on div "Call : Store locator" at bounding box center [320, 148] width 369 height 13
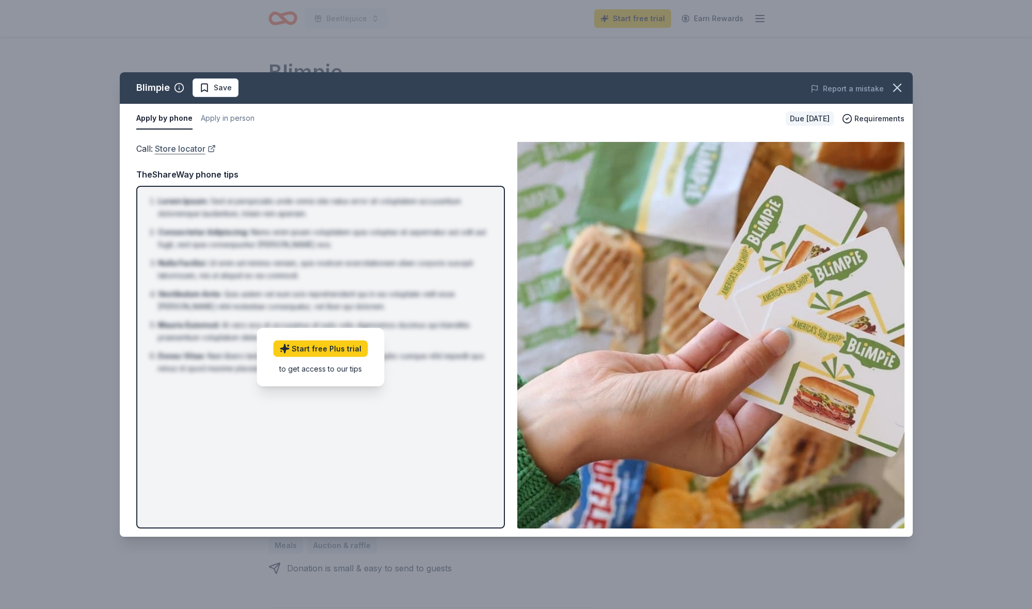
click at [186, 155] on link "Store locator" at bounding box center [185, 148] width 61 height 13
